Goal: Find specific page/section: Find specific page/section

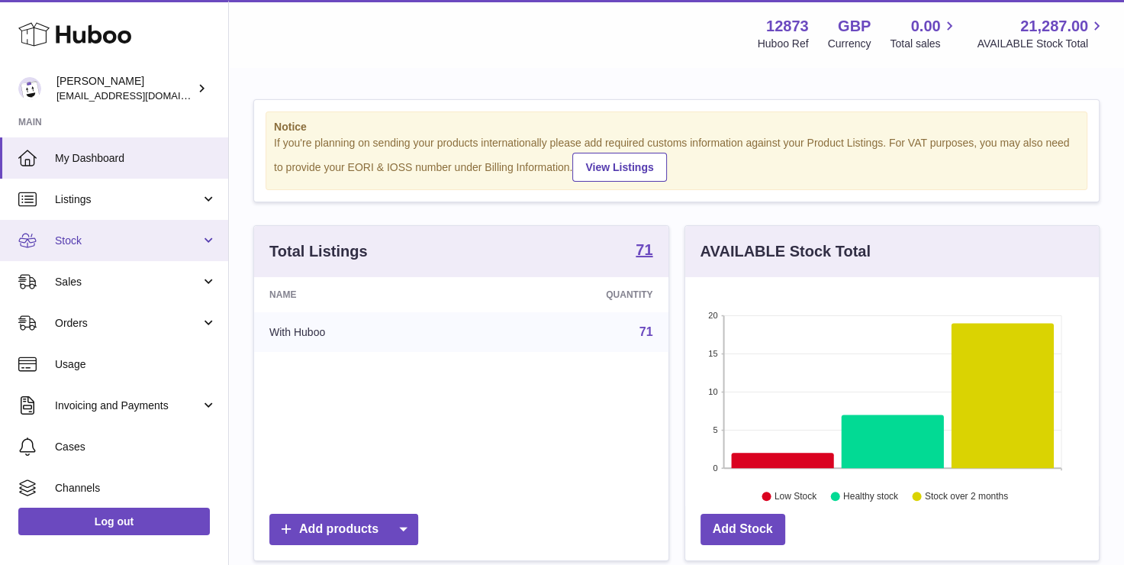
scroll to position [238, 414]
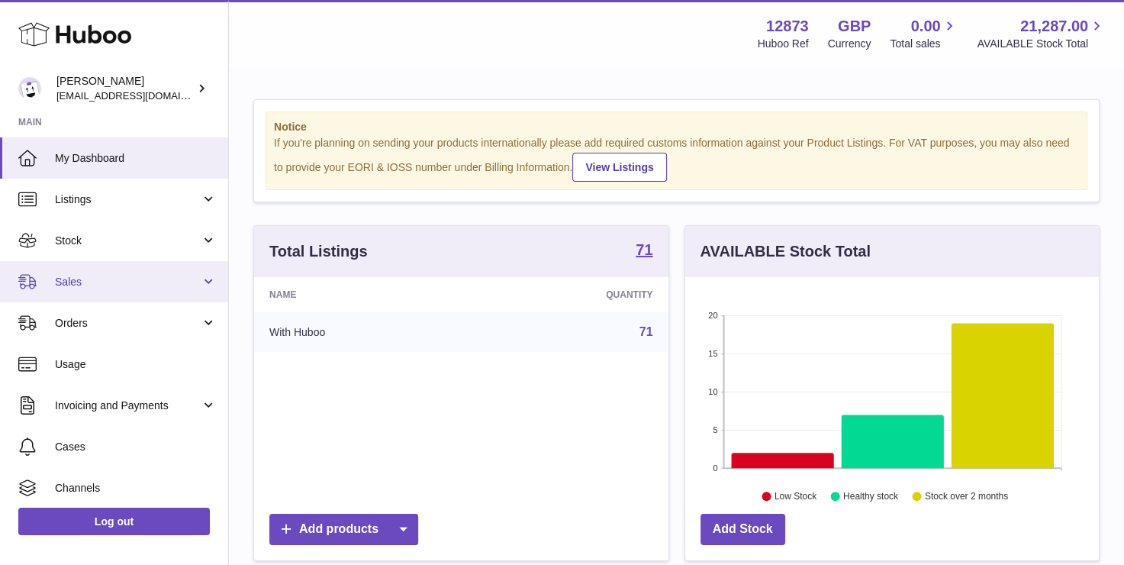
click at [112, 293] on link "Sales" at bounding box center [114, 281] width 228 height 41
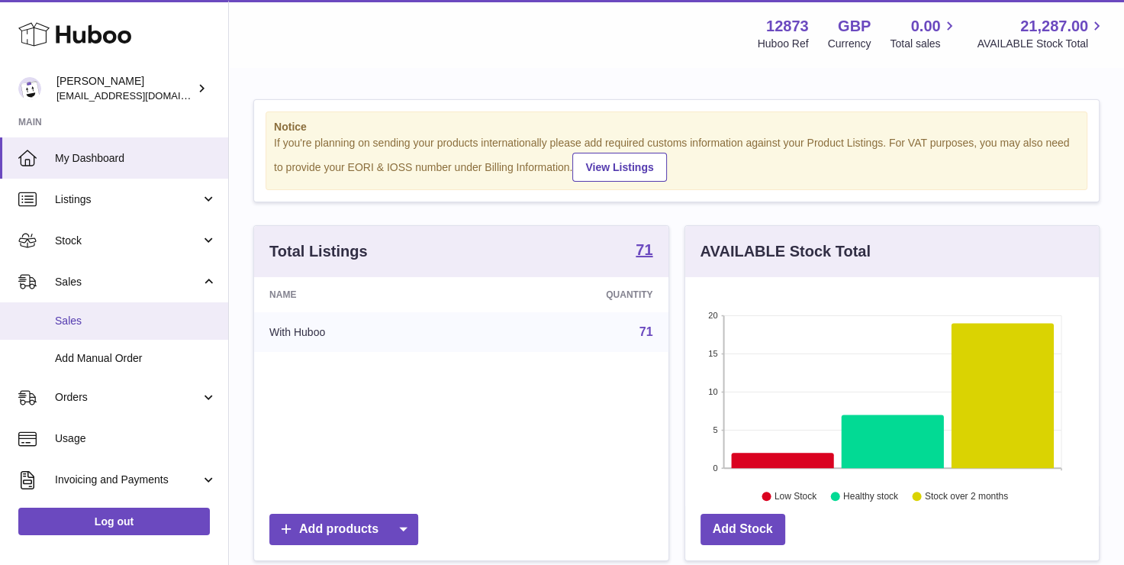
click at [114, 327] on span "Sales" at bounding box center [136, 321] width 162 height 14
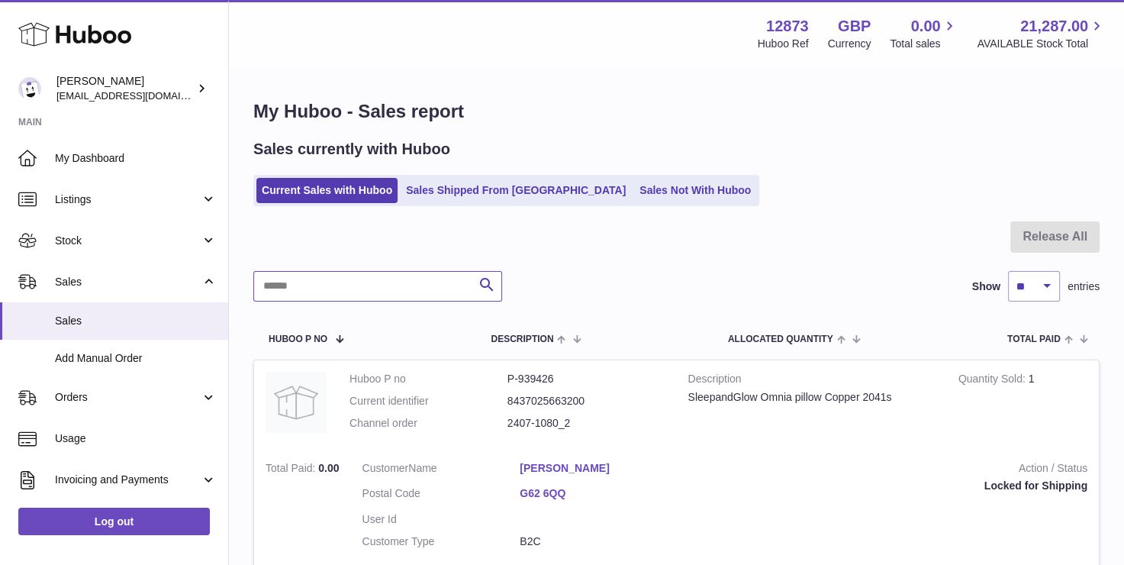
click at [357, 298] on input "text" at bounding box center [377, 286] width 249 height 31
click at [130, 354] on span "Add Manual Order" at bounding box center [136, 358] width 162 height 14
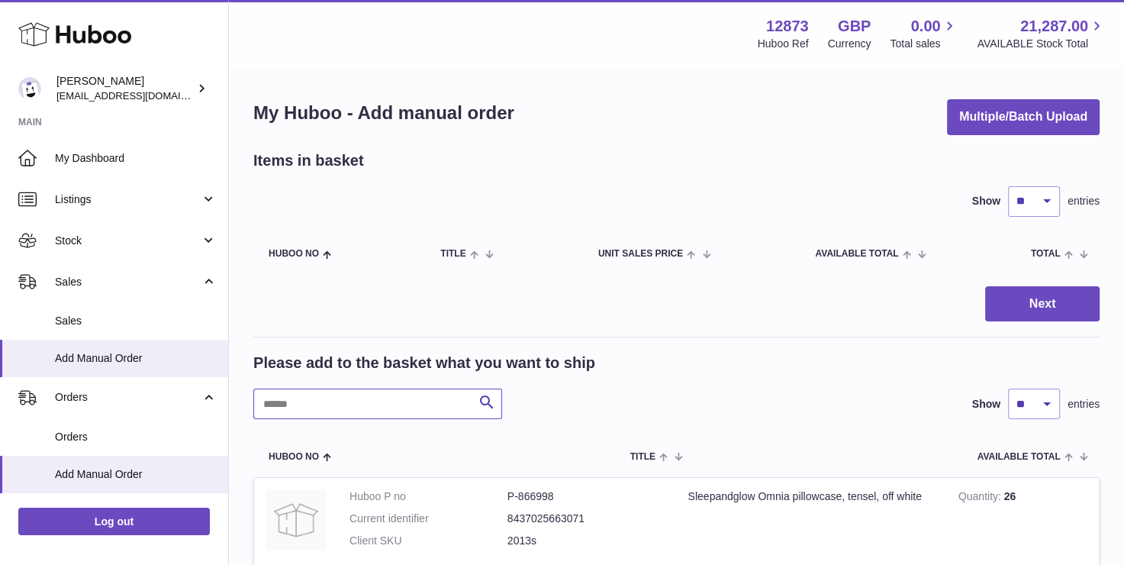
click at [305, 414] on input "text" at bounding box center [377, 403] width 249 height 31
type input "****"
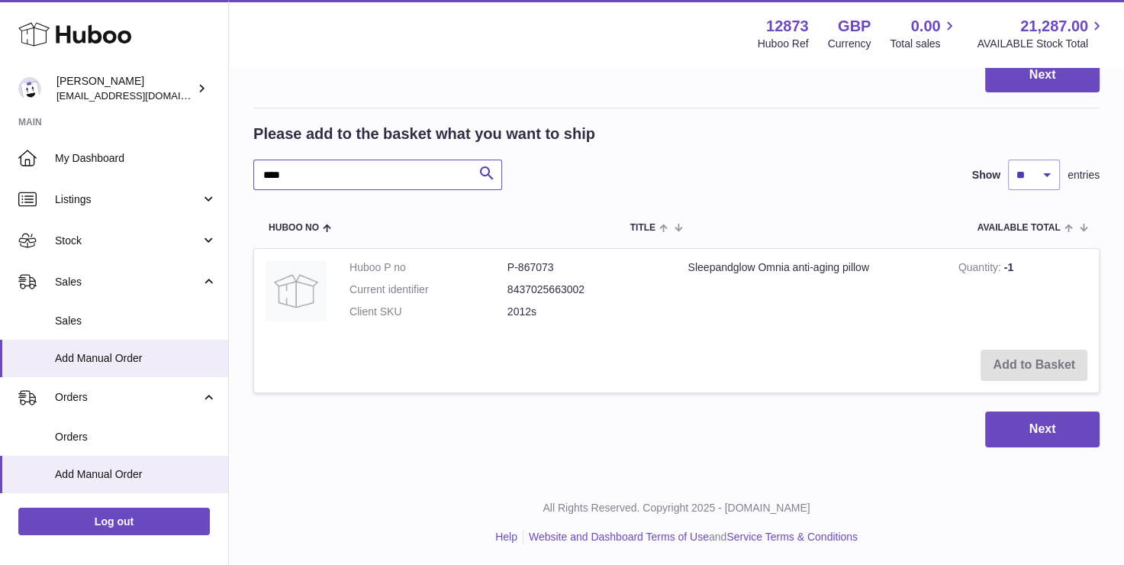
scroll to position [153, 0]
